Goal: Task Accomplishment & Management: Manage account settings

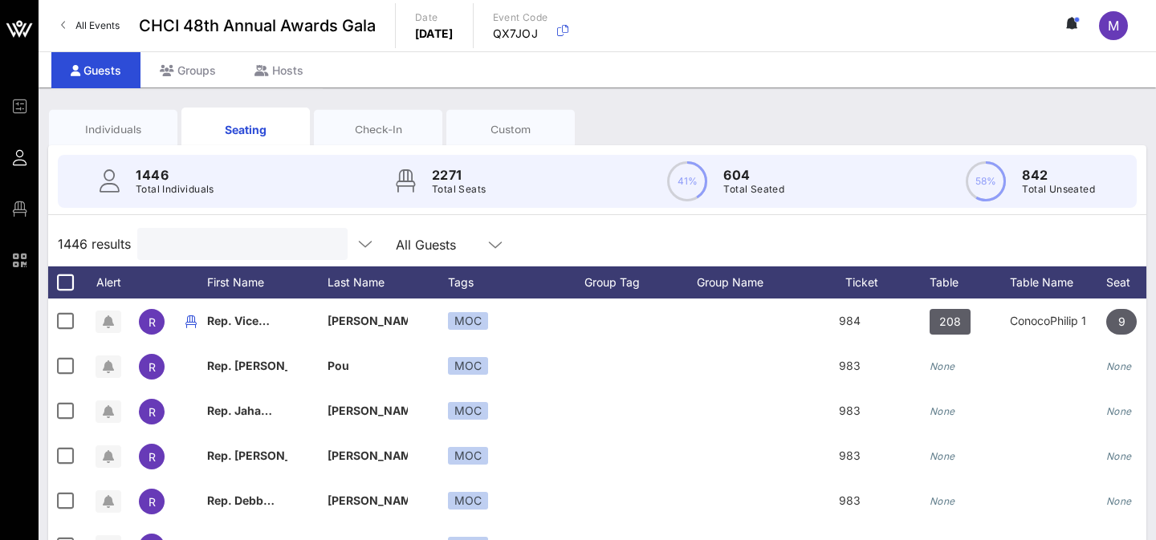
click at [241, 259] on div at bounding box center [241, 244] width 188 height 32
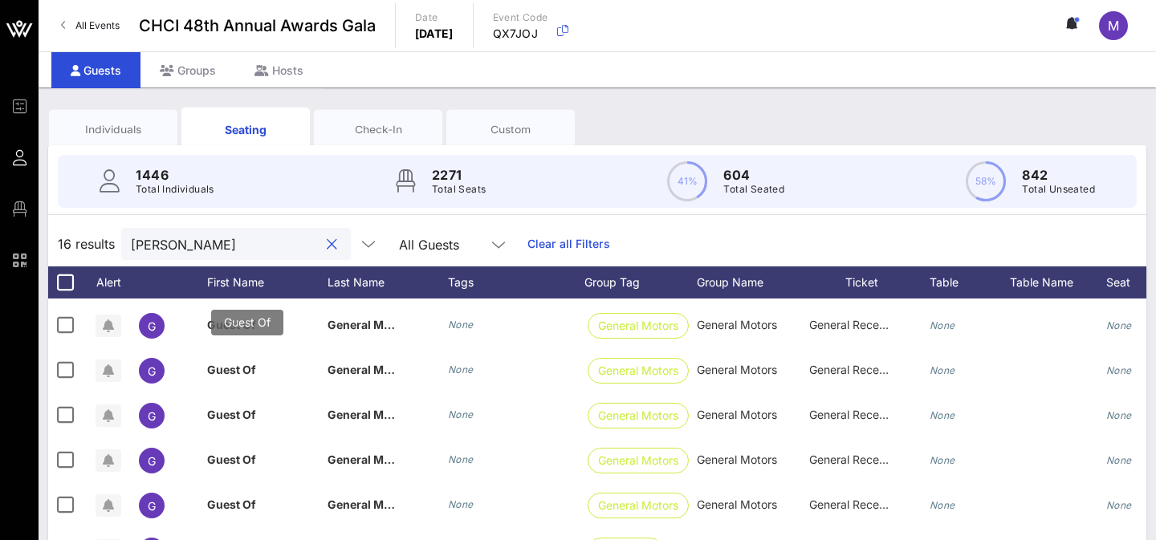
scroll to position [52, 0]
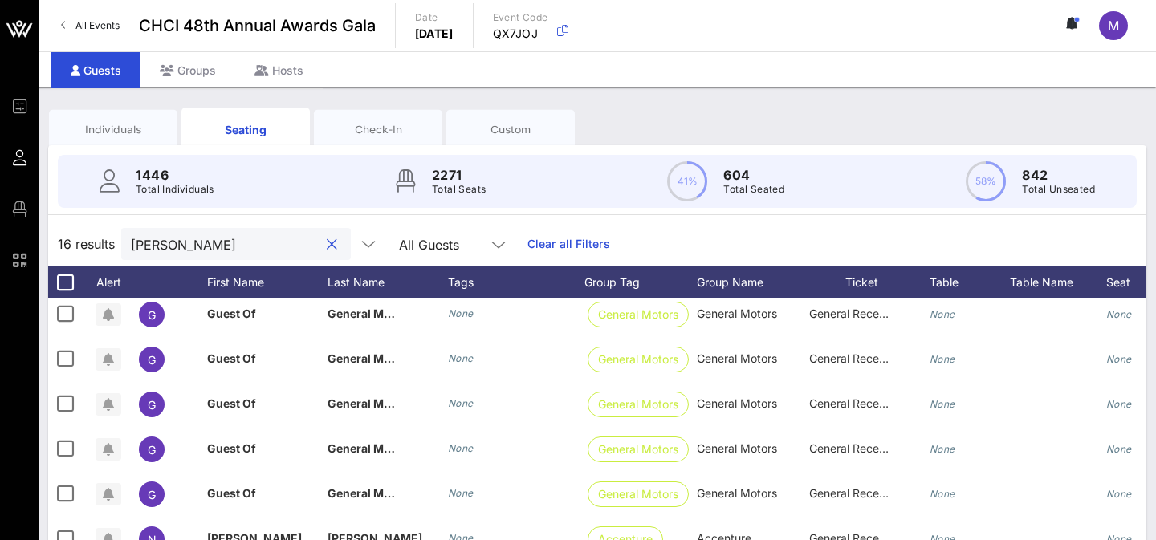
click at [185, 236] on input "[PERSON_NAME]" at bounding box center [225, 244] width 188 height 21
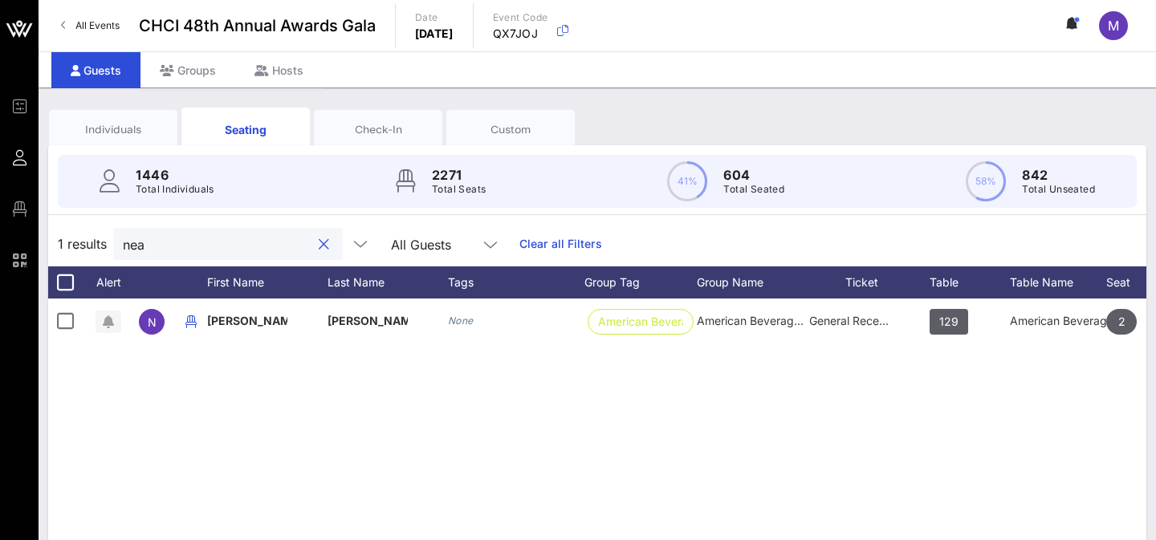
scroll to position [0, 0]
click at [200, 243] on input "nea" at bounding box center [217, 244] width 188 height 21
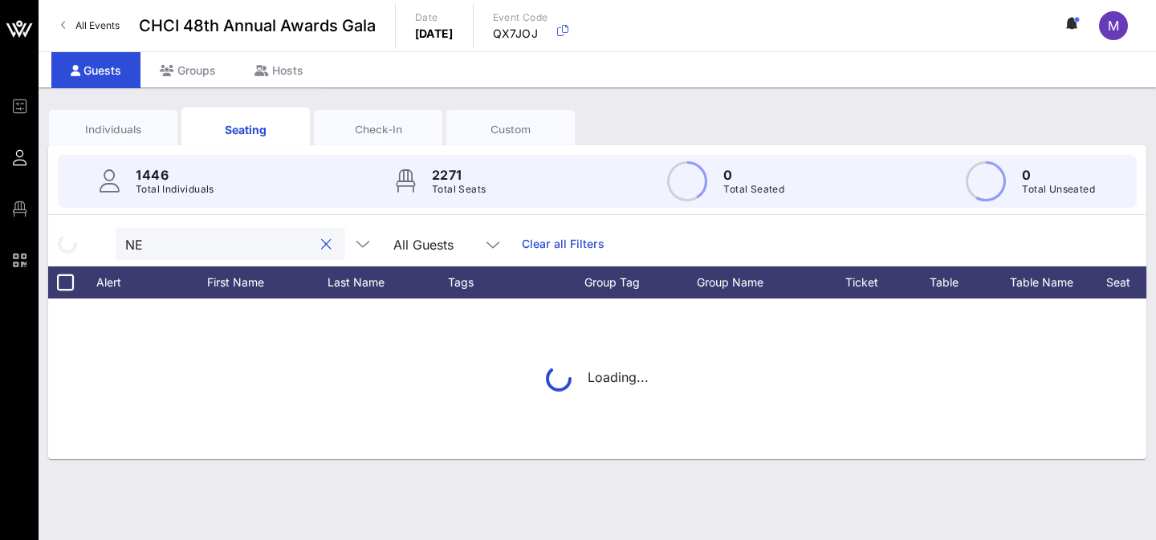
type input "NEA"
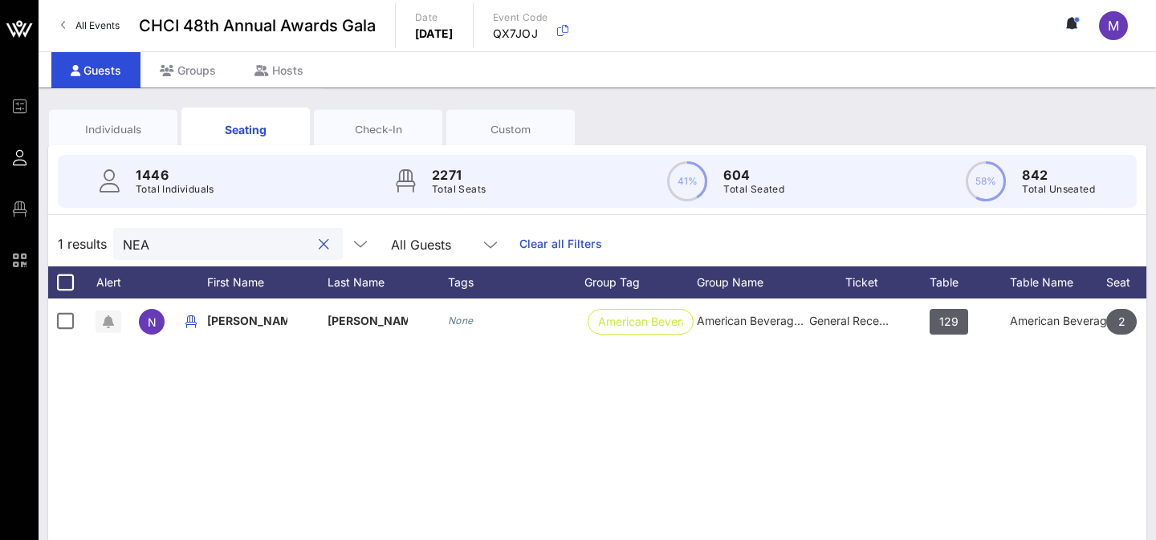
click at [319, 243] on button "clear icon" at bounding box center [324, 245] width 10 height 16
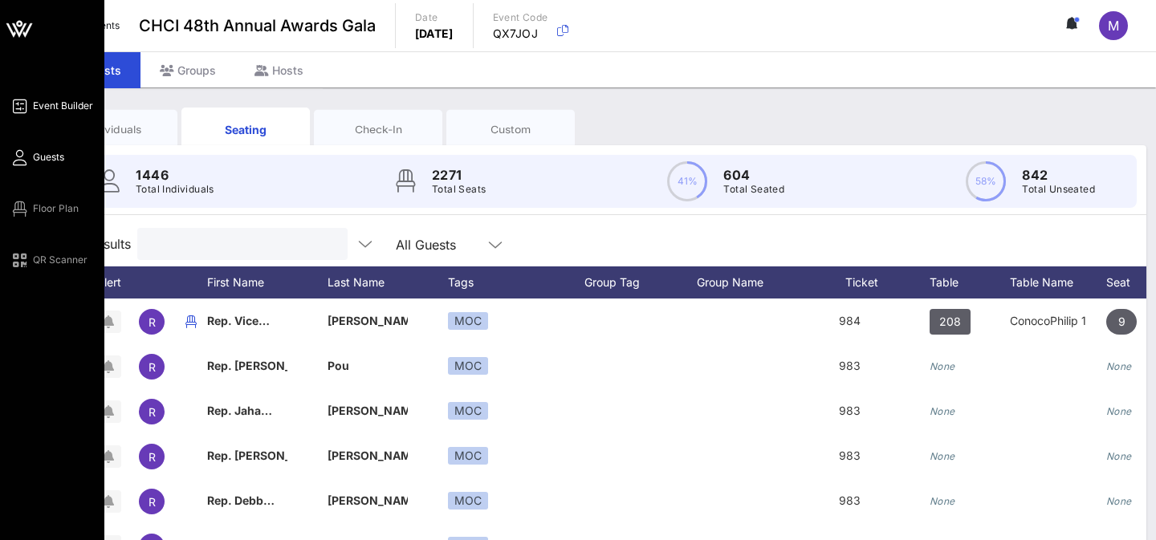
click at [22, 107] on icon at bounding box center [20, 106] width 20 height 2
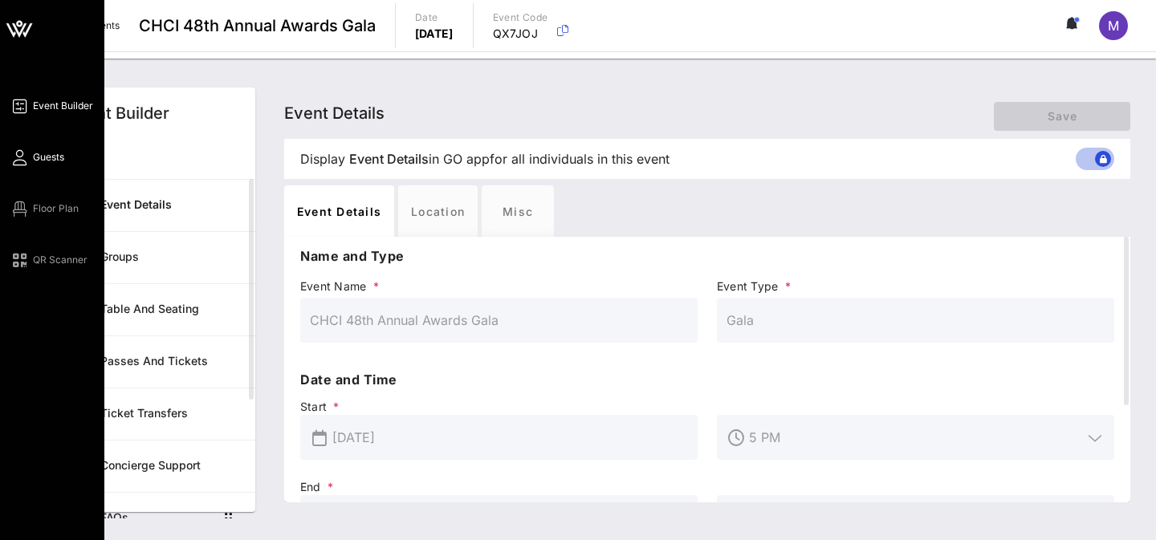
click at [41, 154] on span "Guests" at bounding box center [48, 157] width 31 height 14
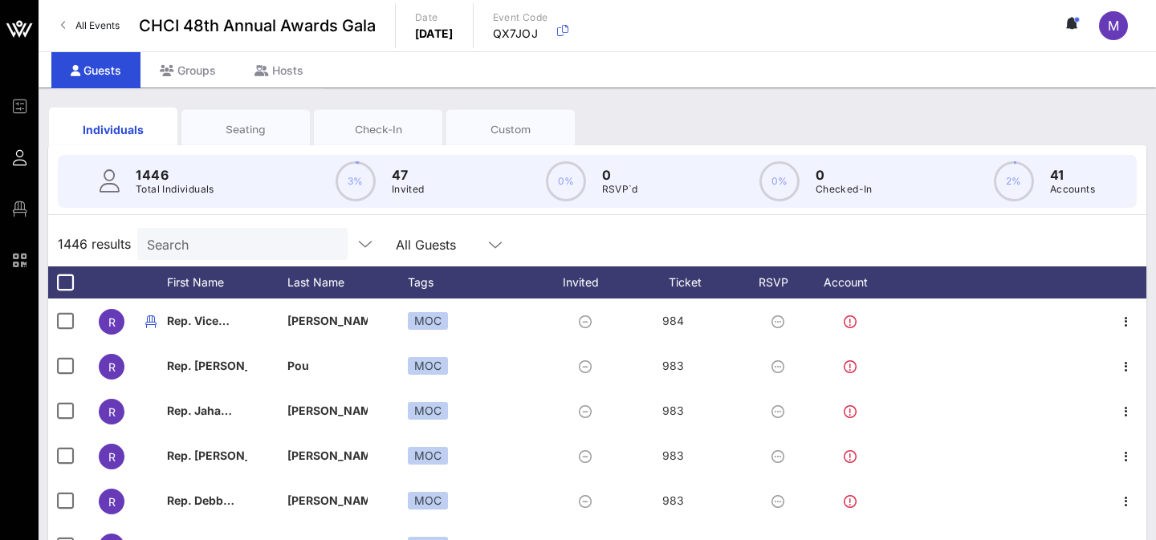
click at [256, 250] on input "Search" at bounding box center [241, 244] width 188 height 21
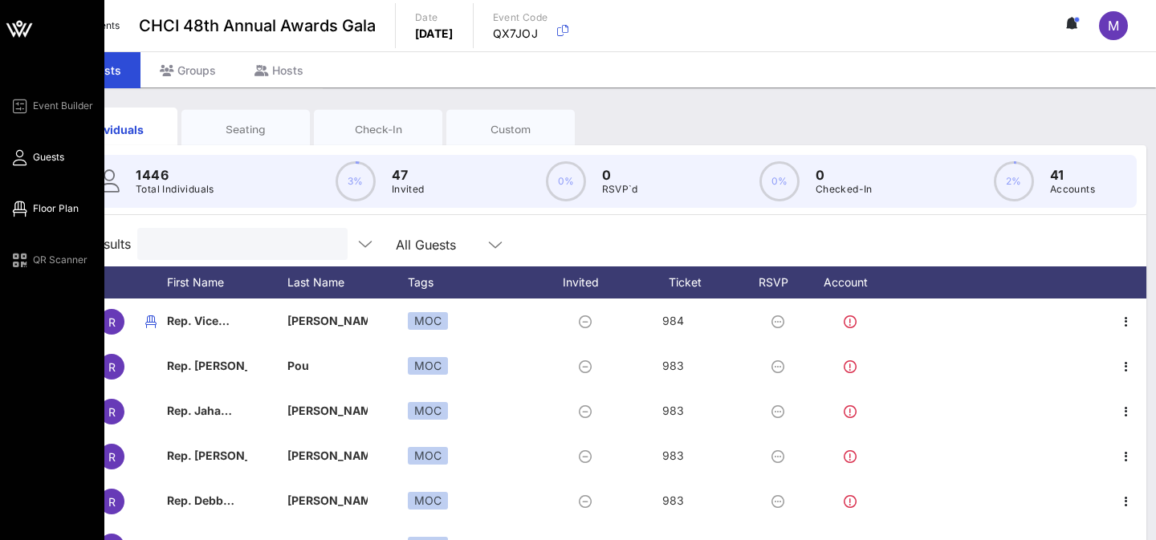
click at [24, 208] on icon at bounding box center [20, 209] width 20 height 2
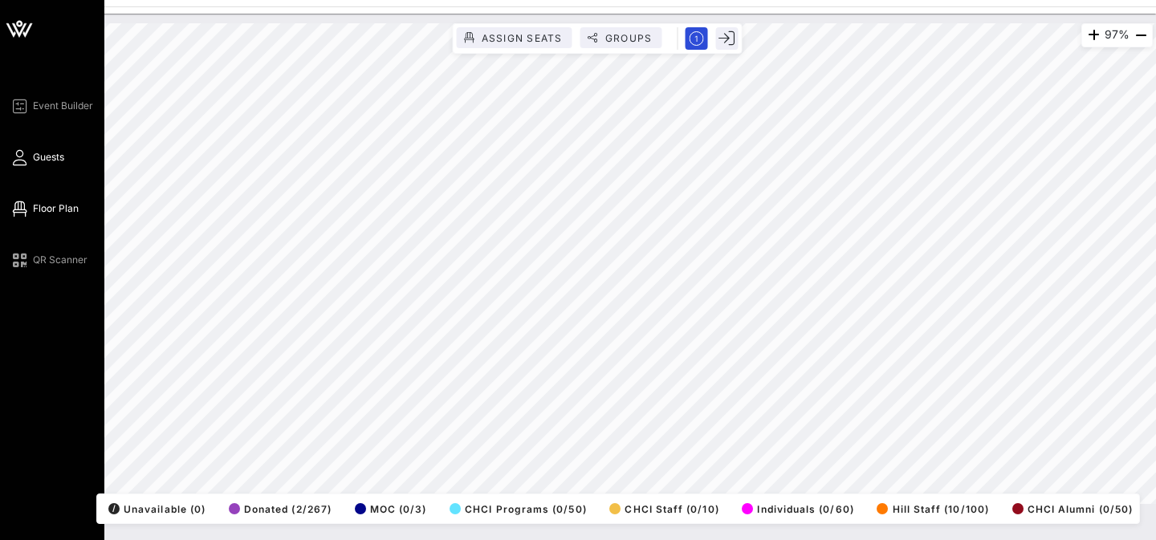
click at [17, 157] on icon at bounding box center [20, 158] width 20 height 2
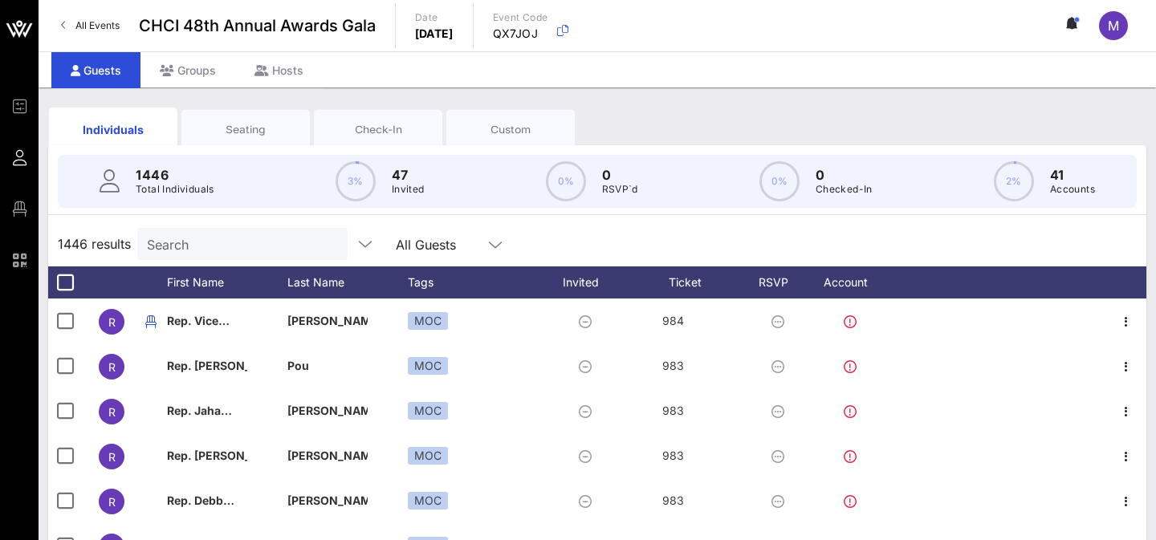
click at [231, 246] on input "Search" at bounding box center [241, 244] width 188 height 21
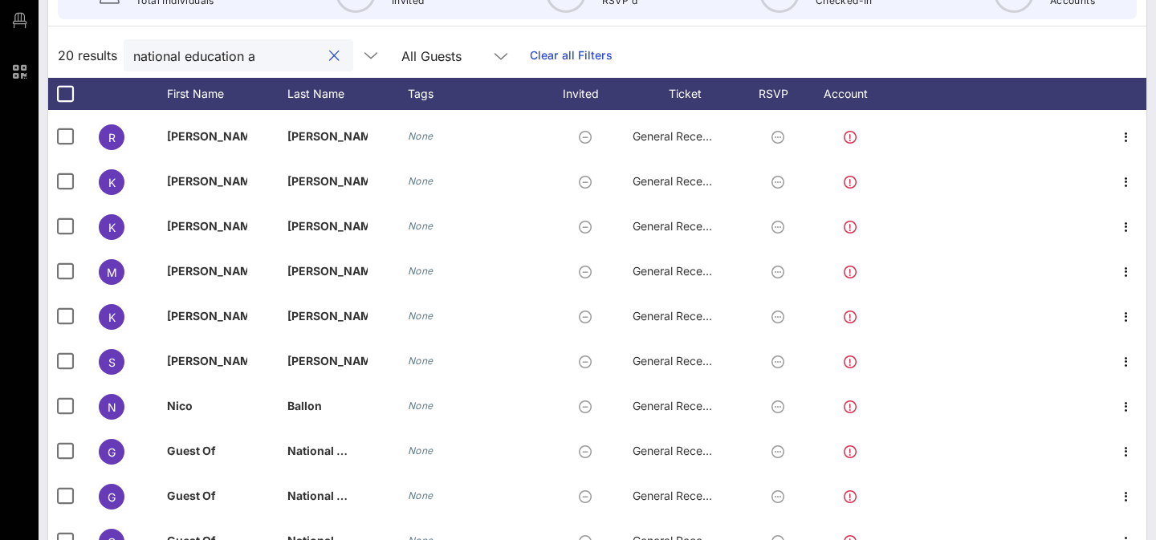
scroll to position [414, 0]
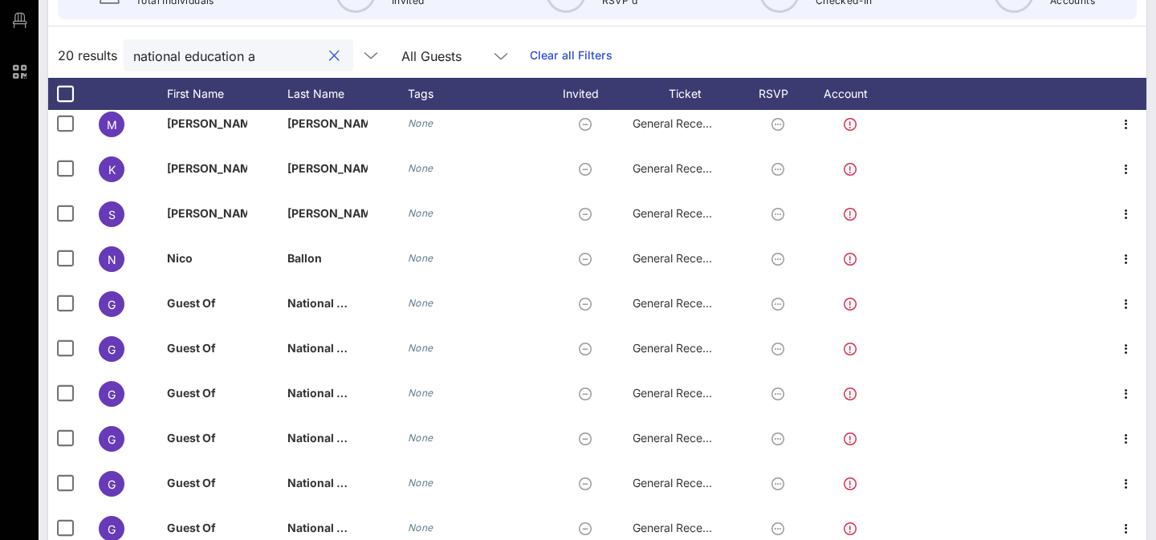
click at [199, 57] on input "national education a" at bounding box center [227, 55] width 188 height 21
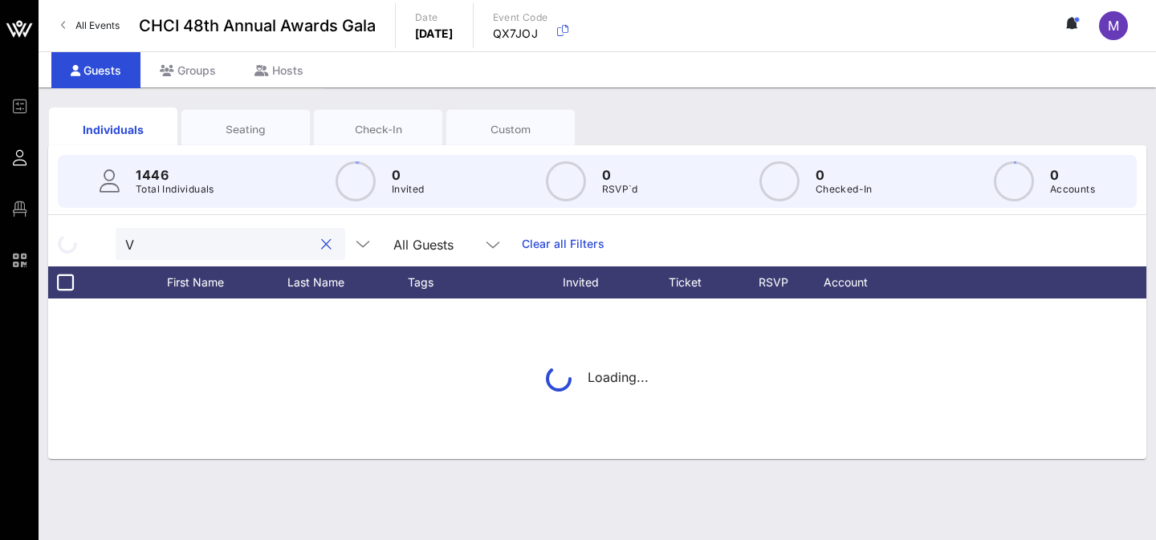
scroll to position [0, 0]
type input "VOW"
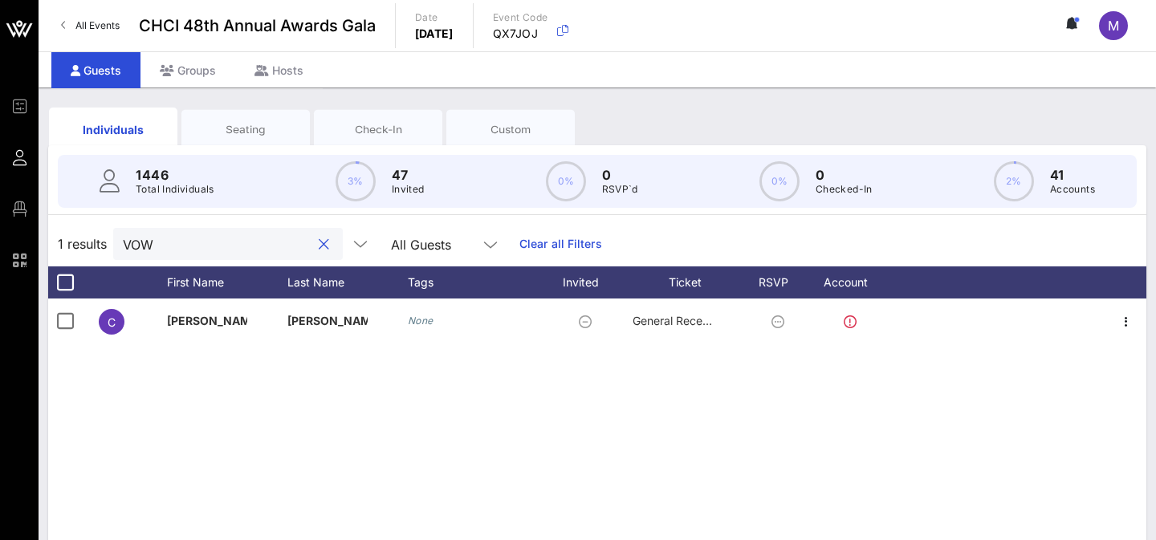
click at [275, 255] on div "VOW" at bounding box center [228, 244] width 230 height 32
click at [319, 251] on button "clear icon" at bounding box center [324, 245] width 10 height 16
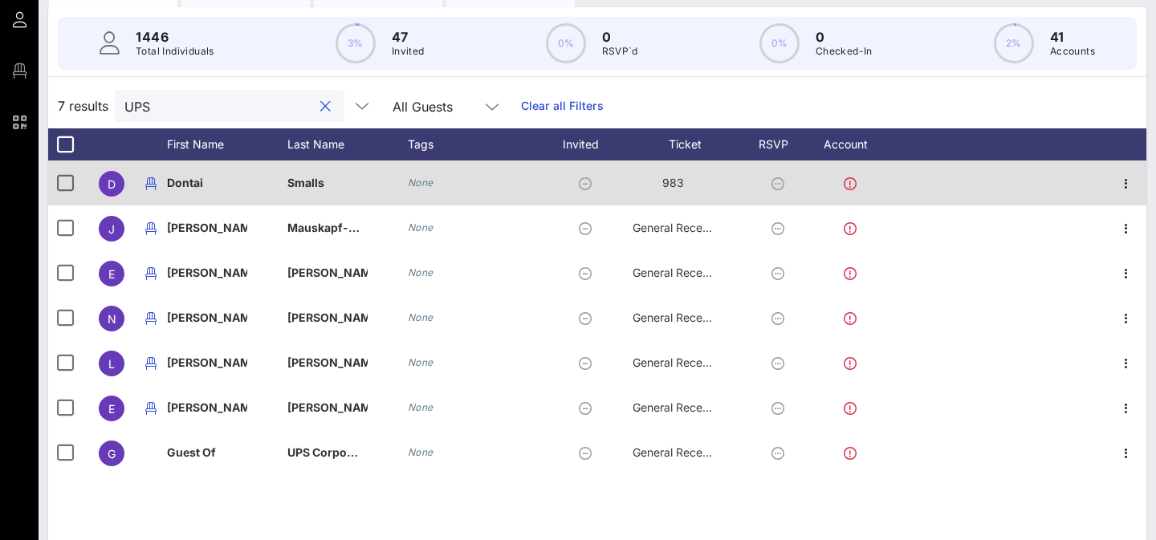
scroll to position [141, 0]
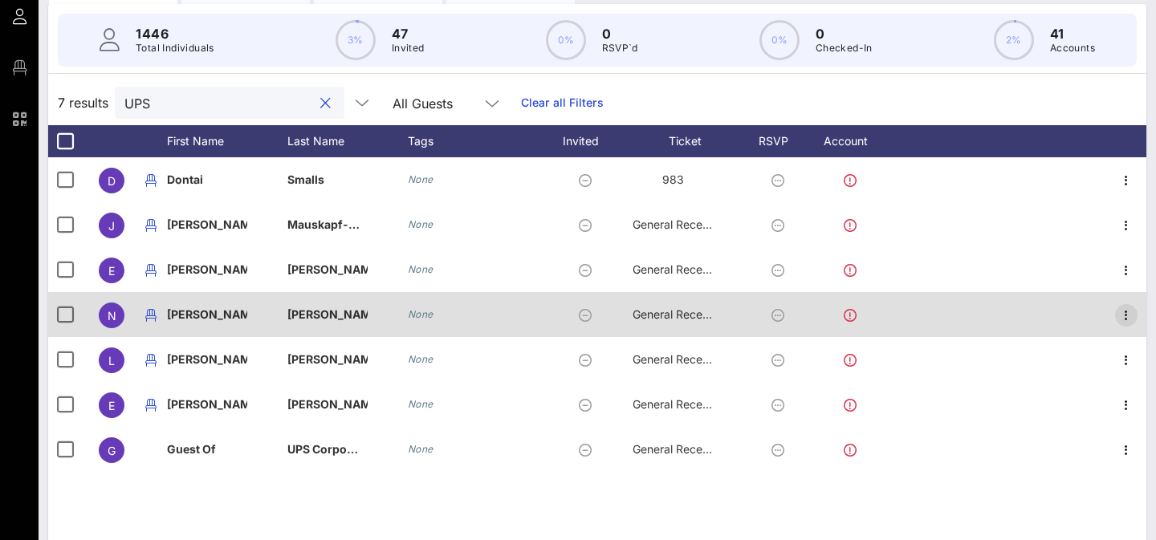
type input "UPS"
click at [1127, 316] on icon "button" at bounding box center [1126, 315] width 19 height 19
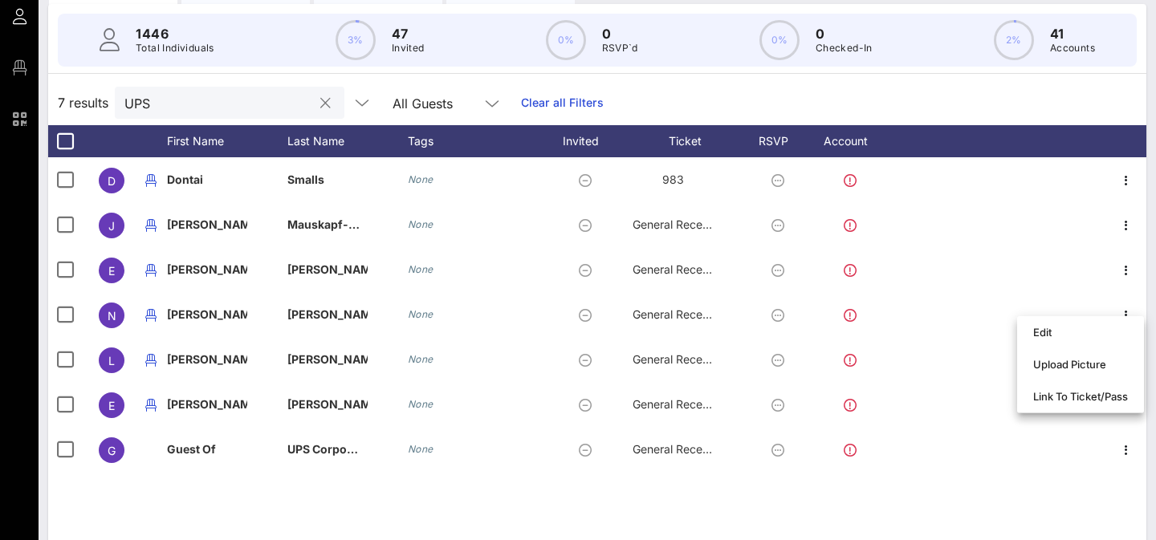
click at [1047, 98] on div "7 results UPS All Guests Clear all Filters" at bounding box center [597, 102] width 1098 height 45
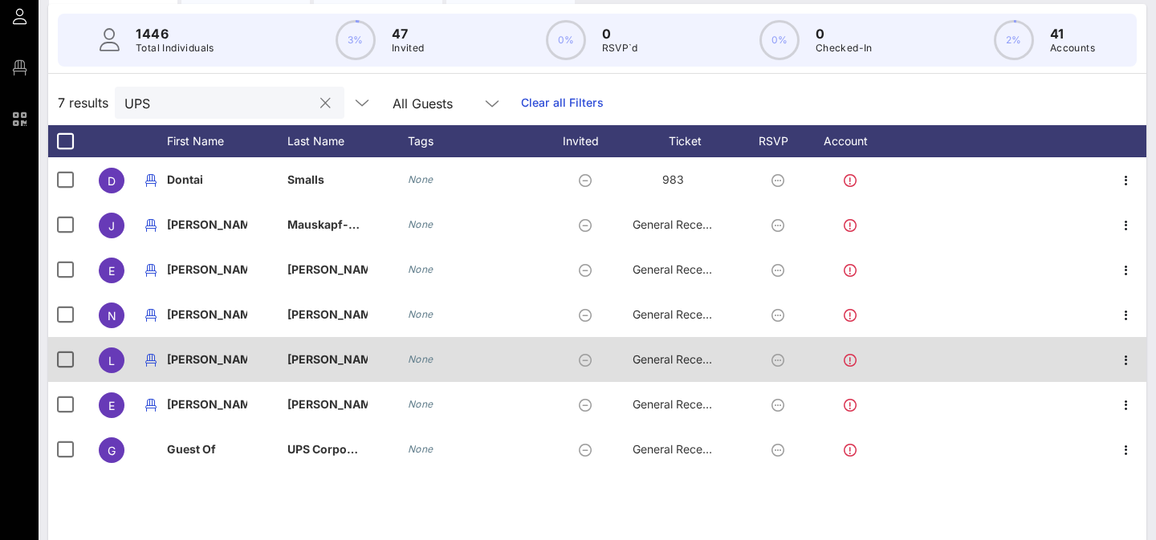
click at [677, 356] on span "General Reception" at bounding box center [681, 359] width 96 height 14
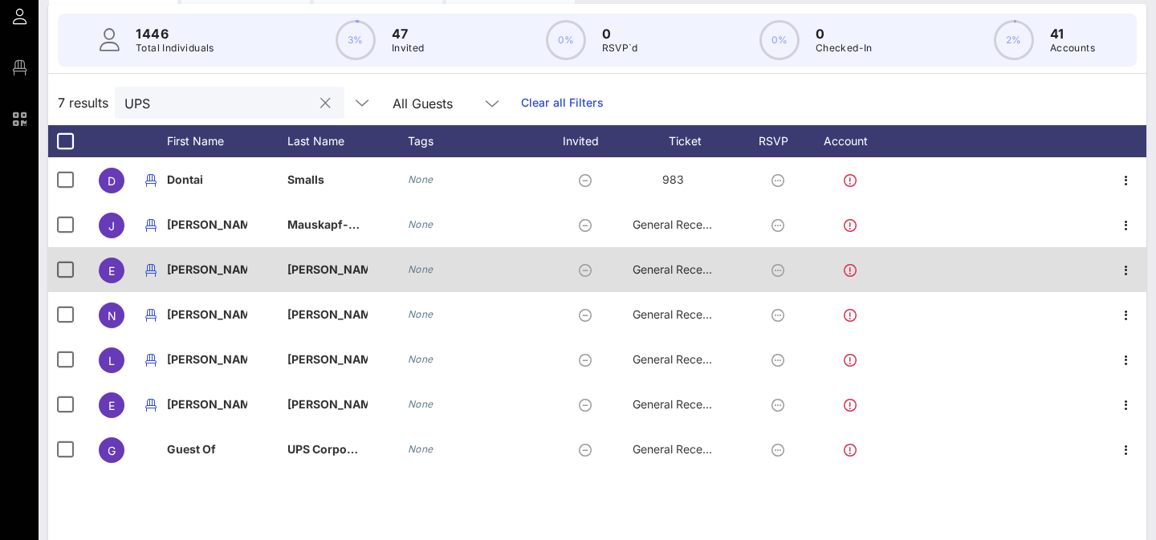
scroll to position [88, 0]
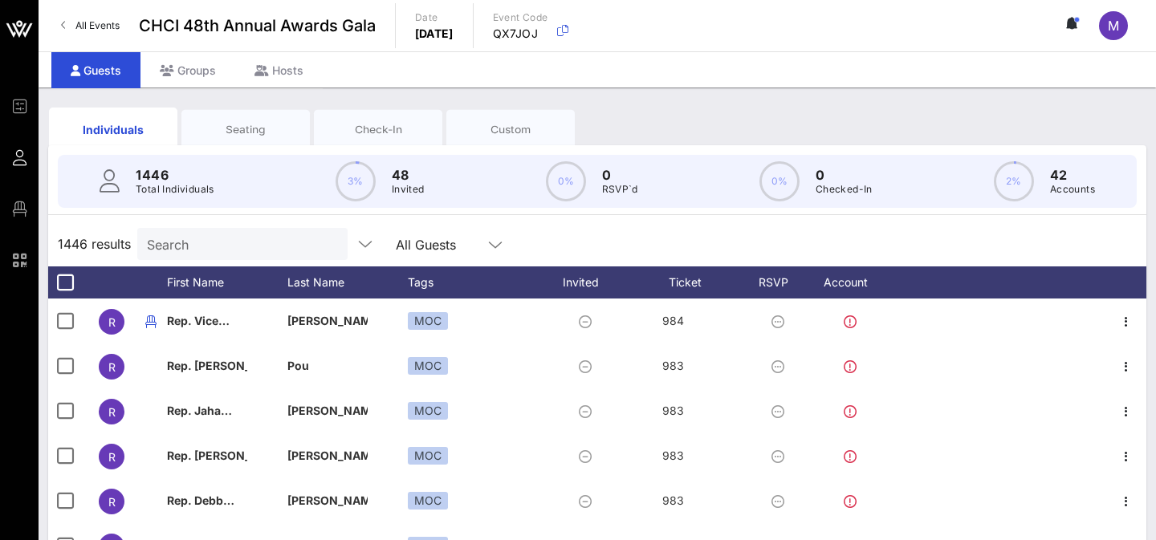
click at [259, 238] on input "Search" at bounding box center [241, 244] width 188 height 21
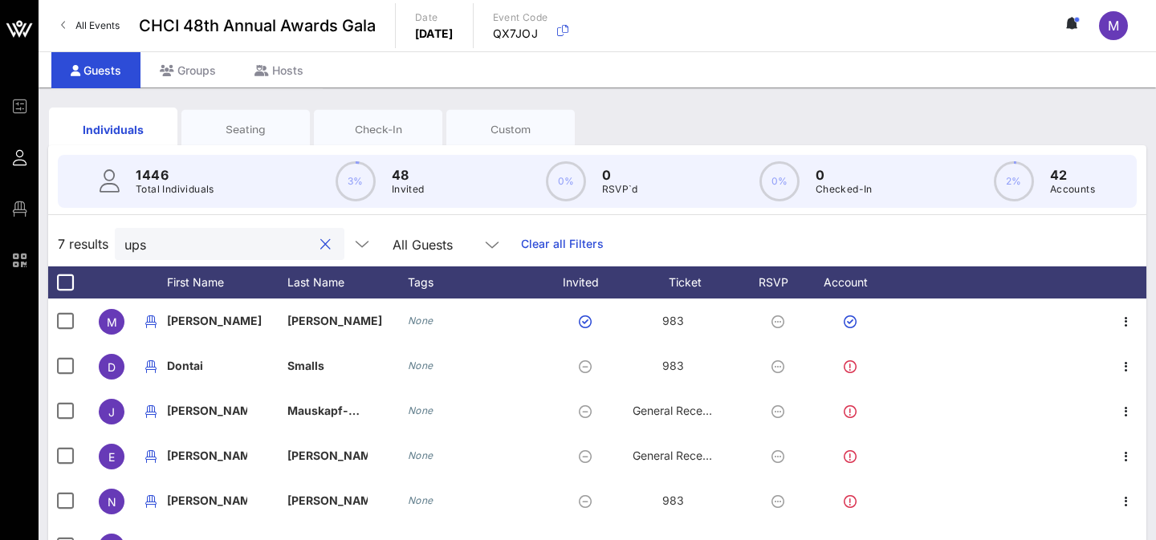
type input "ups"
click at [266, 113] on div "Seating" at bounding box center [245, 129] width 128 height 40
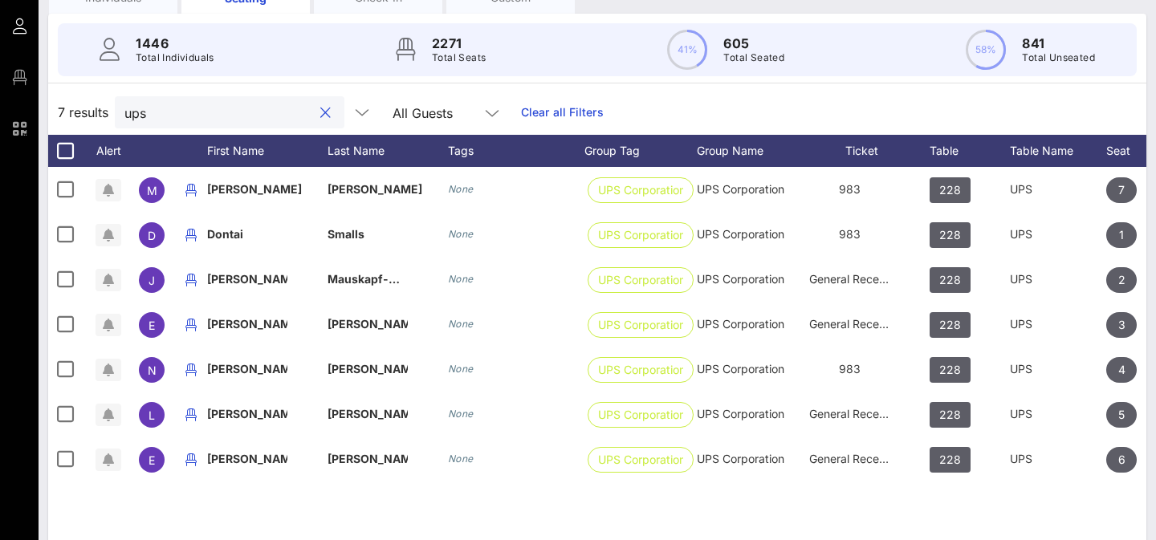
click at [246, 111] on input "ups" at bounding box center [218, 112] width 188 height 21
click at [320, 111] on button "clear icon" at bounding box center [325, 113] width 10 height 16
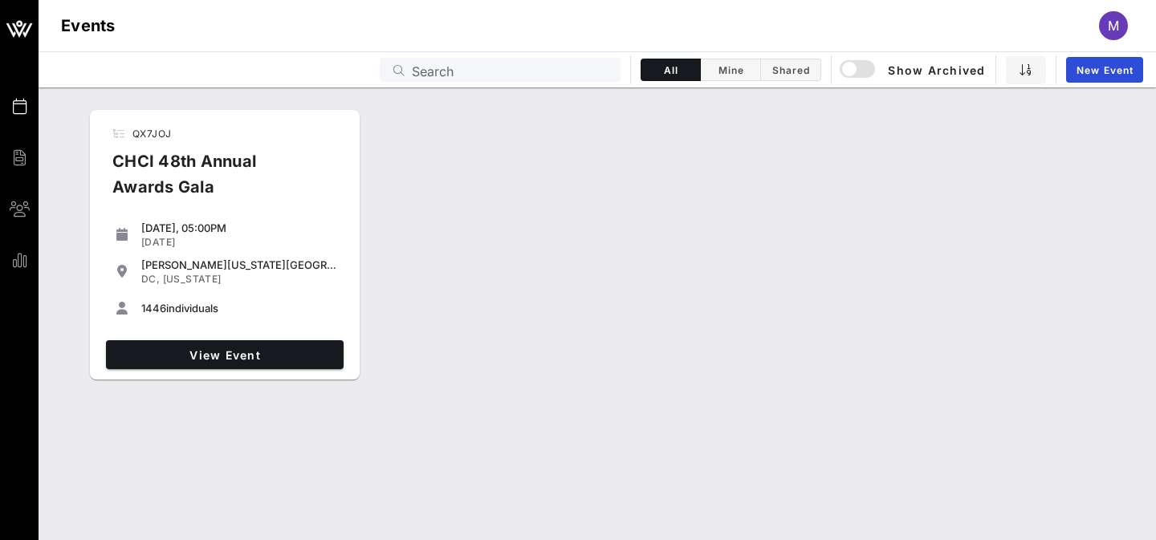
click at [1118, 19] on span "m" at bounding box center [1113, 26] width 11 height 16
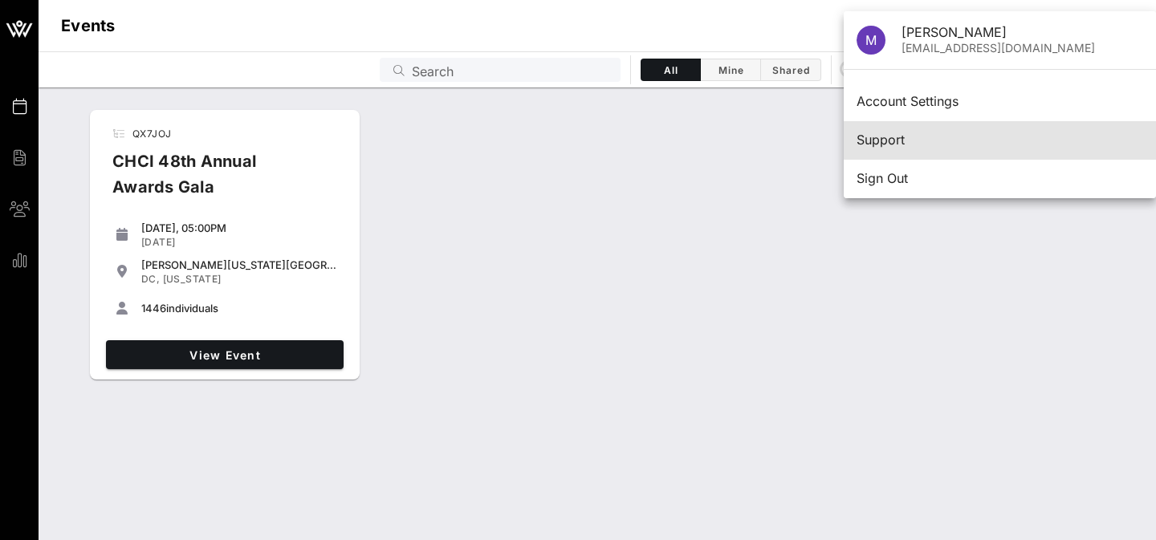
click at [899, 145] on div "Support" at bounding box center [1000, 139] width 287 height 15
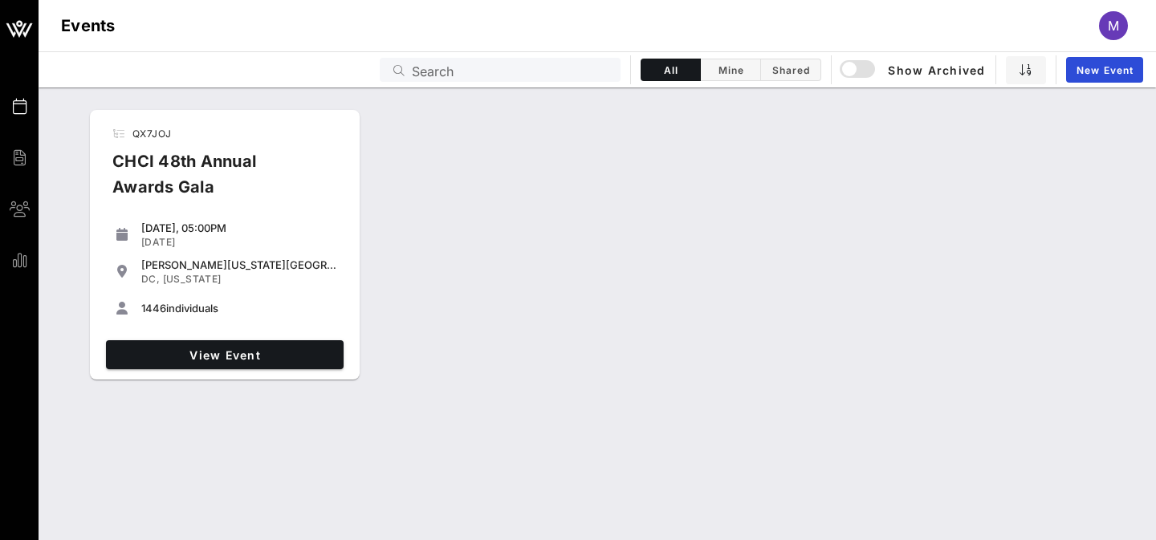
click at [1110, 29] on span "m" at bounding box center [1113, 26] width 11 height 16
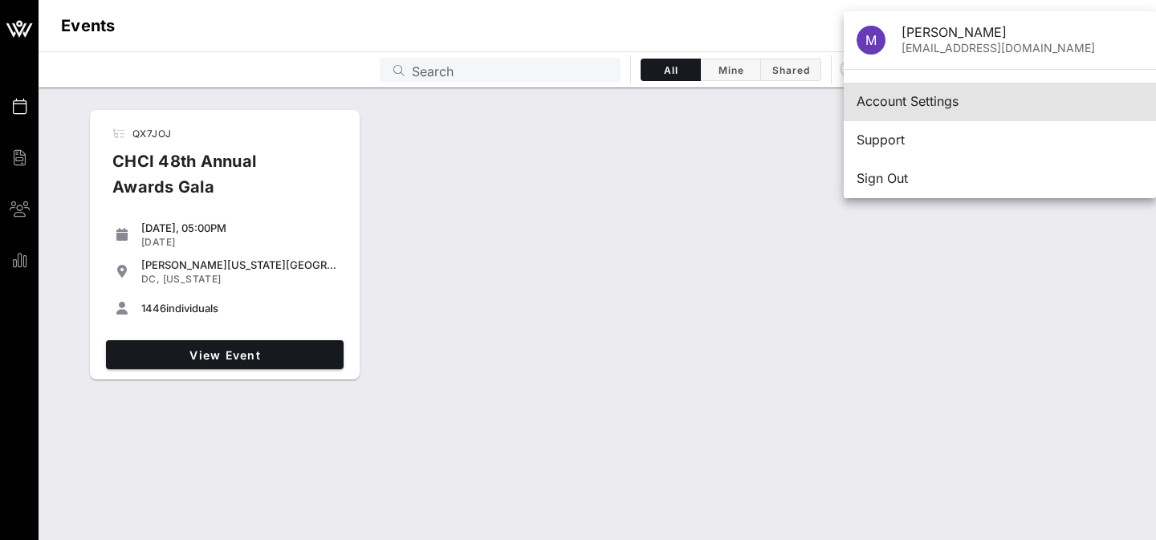
click at [890, 112] on div "Account Settings" at bounding box center [1000, 101] width 287 height 35
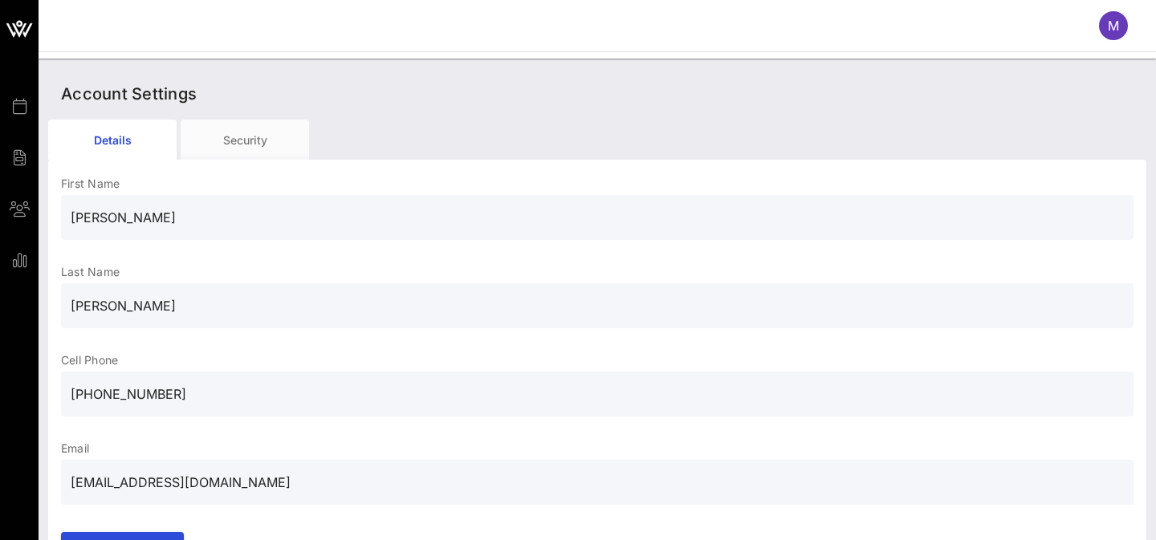
scroll to position [53, 0]
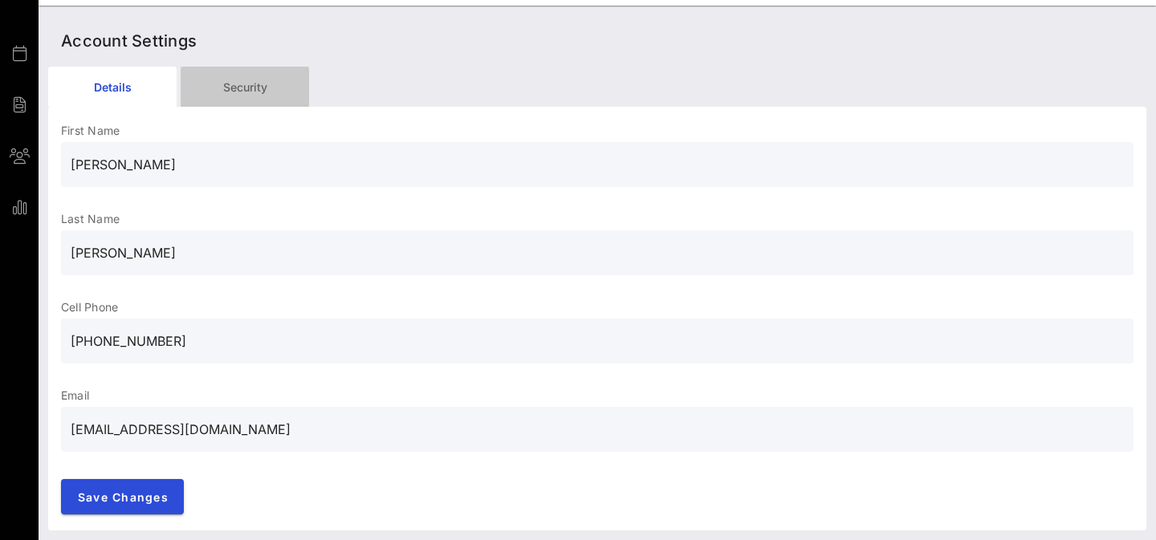
click at [249, 95] on div "Security" at bounding box center [245, 87] width 128 height 40
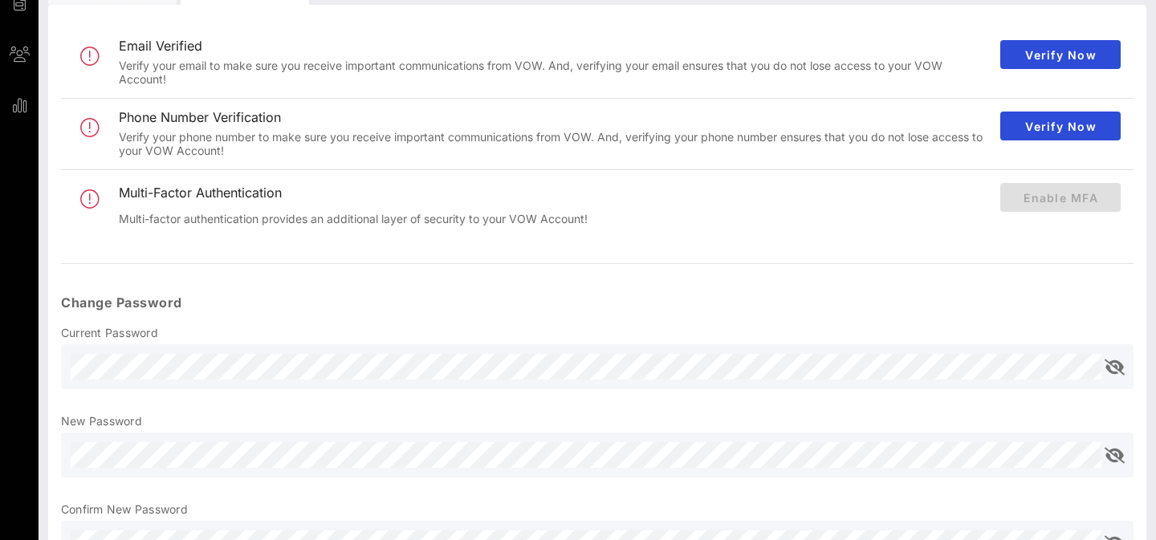
scroll to position [0, 0]
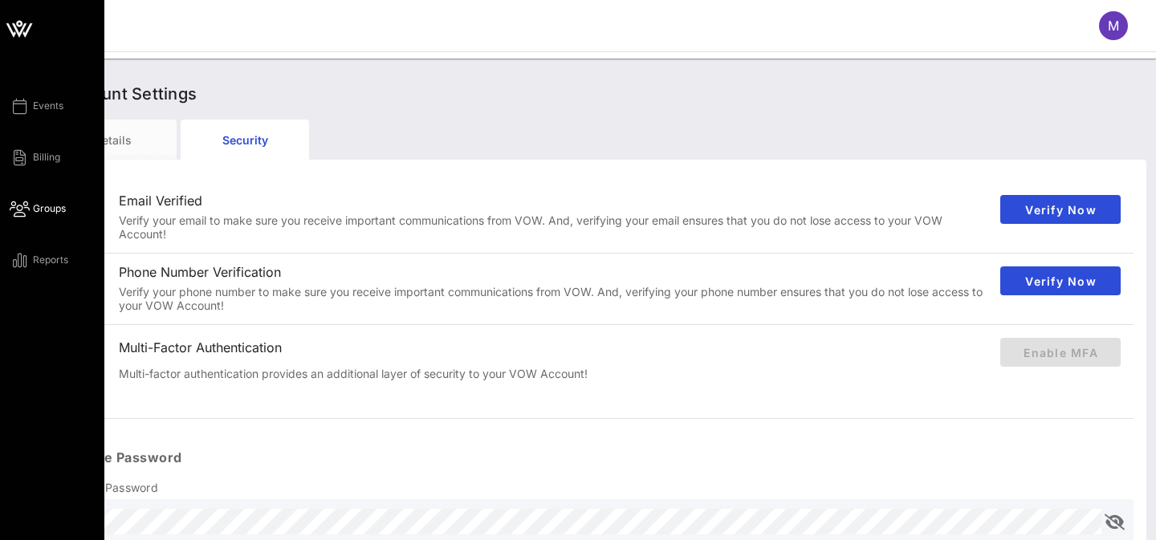
click at [49, 216] on link "Groups" at bounding box center [38, 208] width 56 height 19
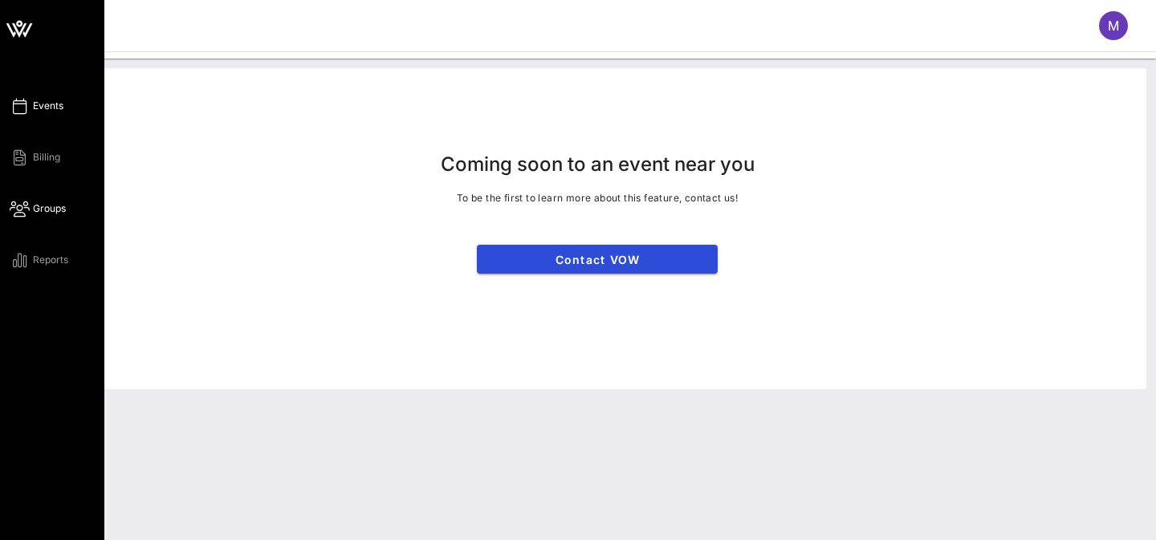
click at [49, 107] on span "Events" at bounding box center [48, 106] width 31 height 14
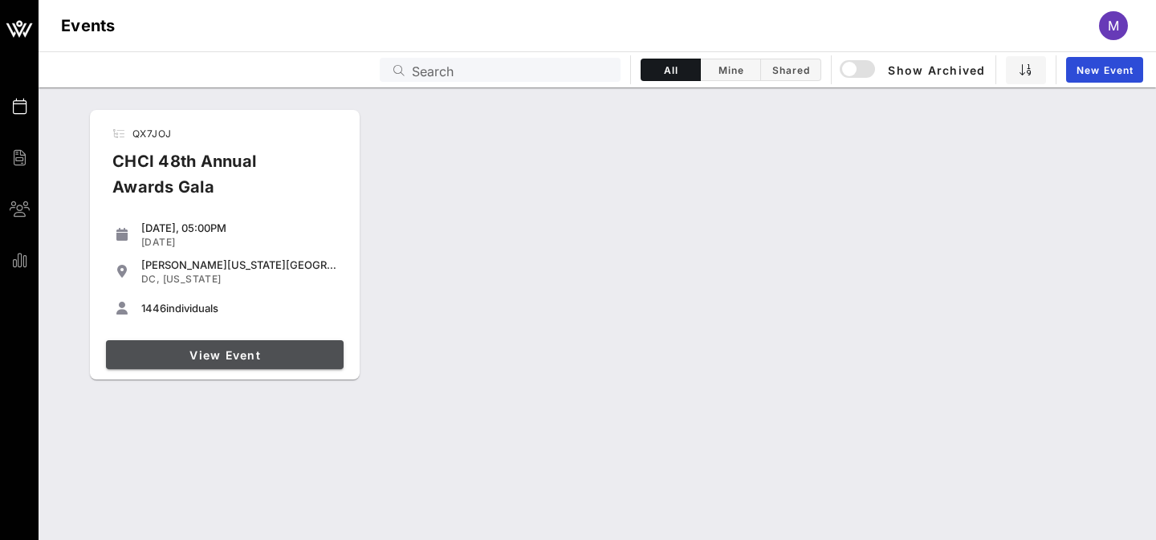
click at [242, 352] on span "View Event" at bounding box center [224, 355] width 225 height 14
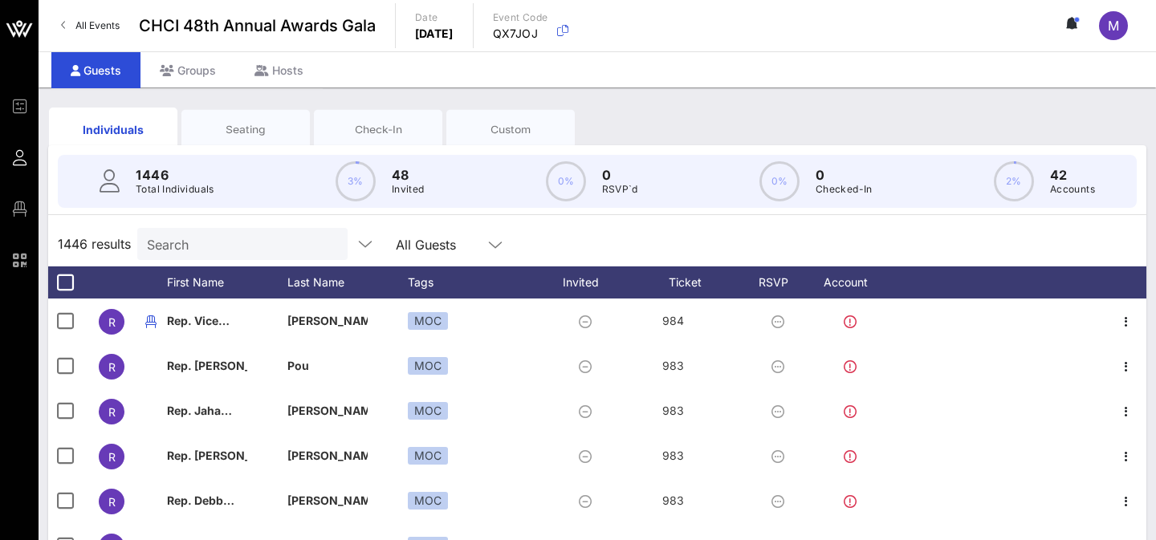
click at [276, 139] on div "Seating" at bounding box center [245, 129] width 128 height 40
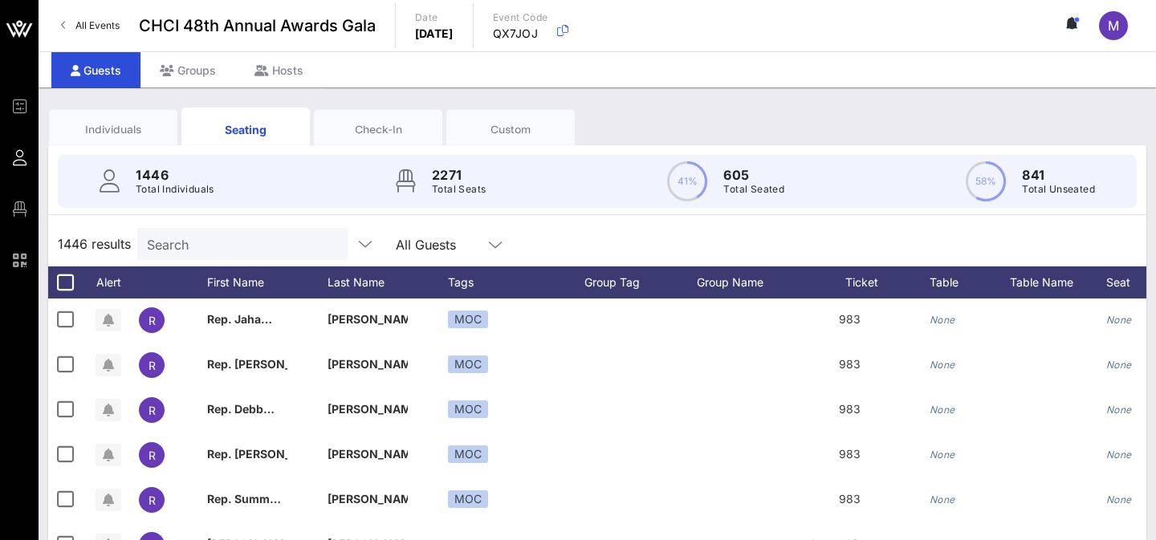
scroll to position [95, 0]
